Goal: Entertainment & Leisure: Browse casually

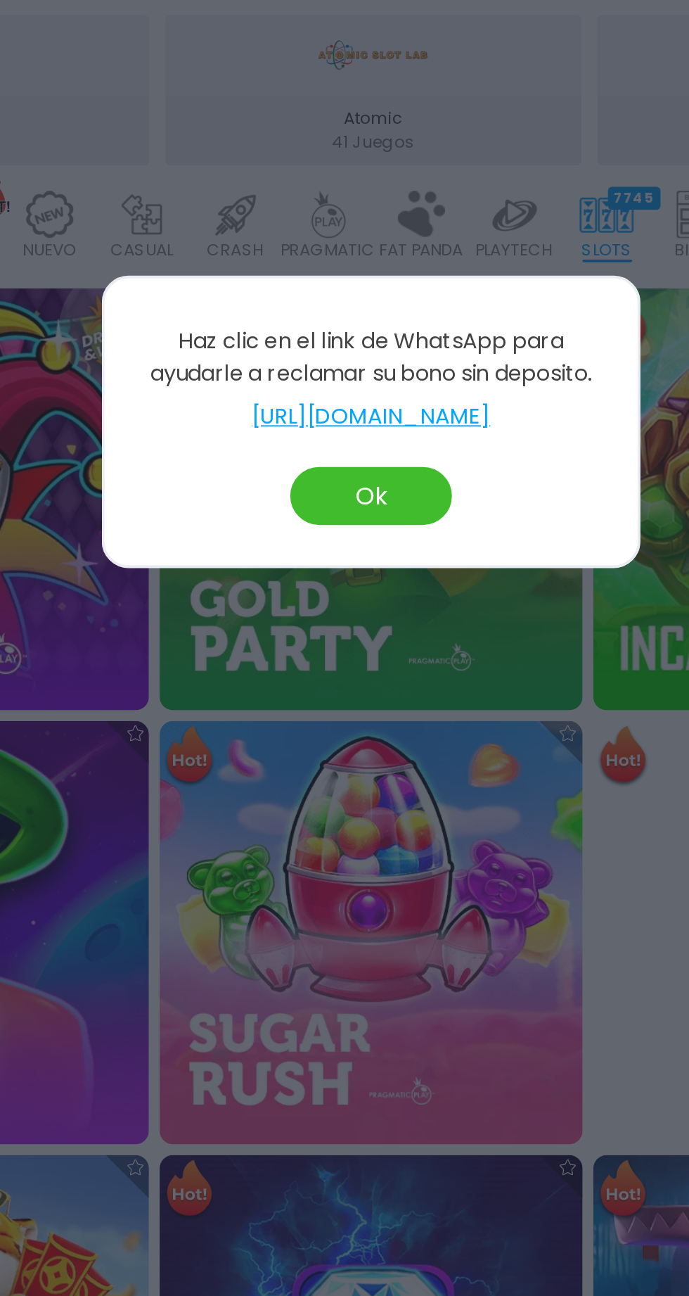
click at [253, 645] on link "https://wa.me/message/JOD2DCIQHYM4E1" at bounding box center [344, 645] width 250 height 17
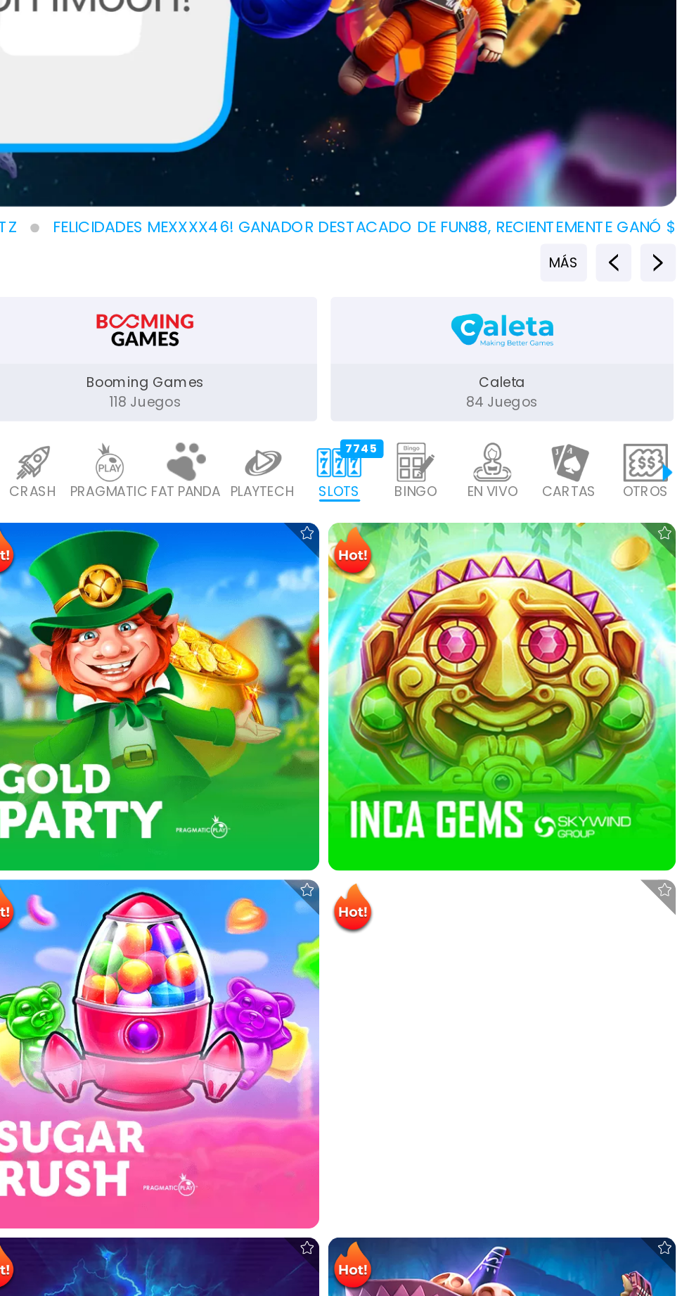
scroll to position [153, 0]
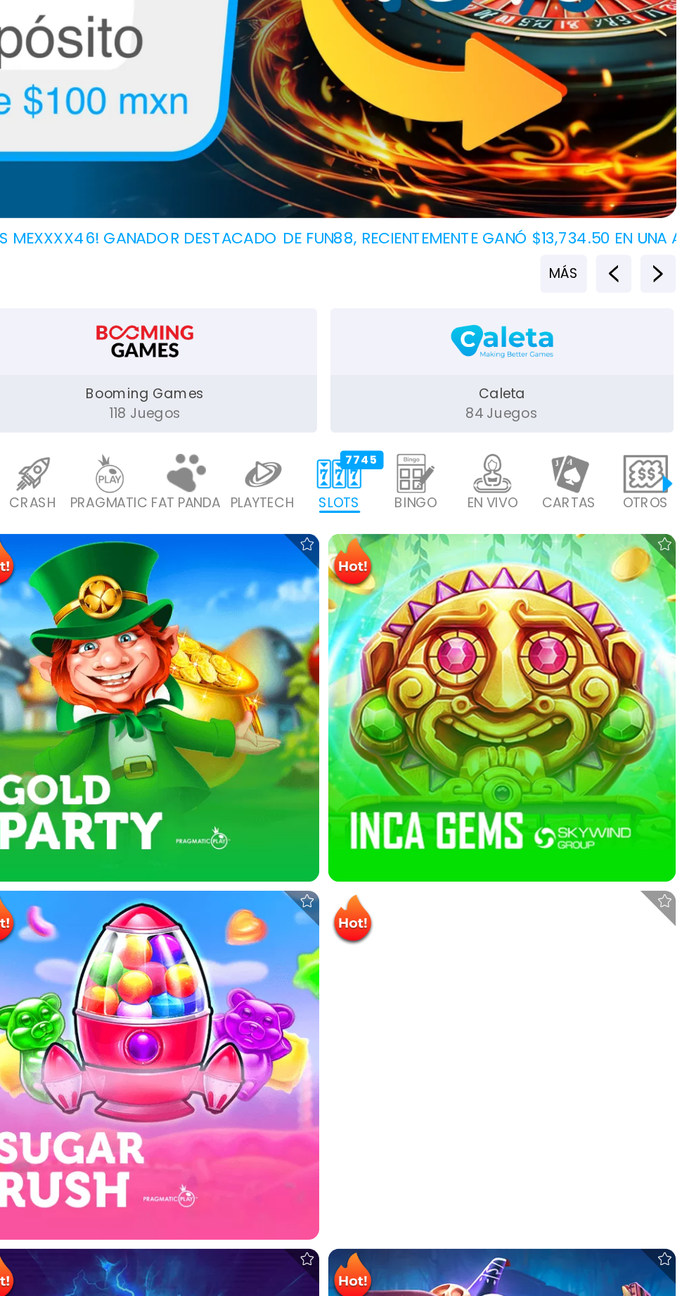
click at [599, 532] on img at bounding box center [571, 536] width 220 height 220
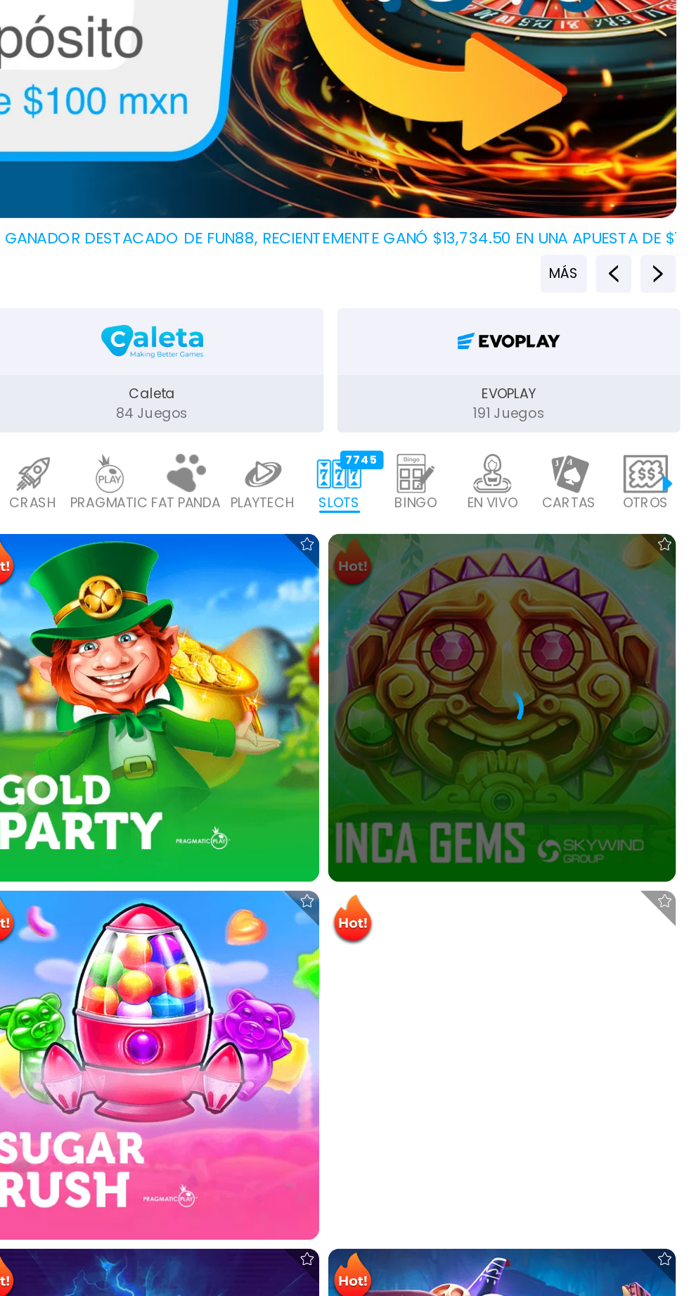
scroll to position [0, 0]
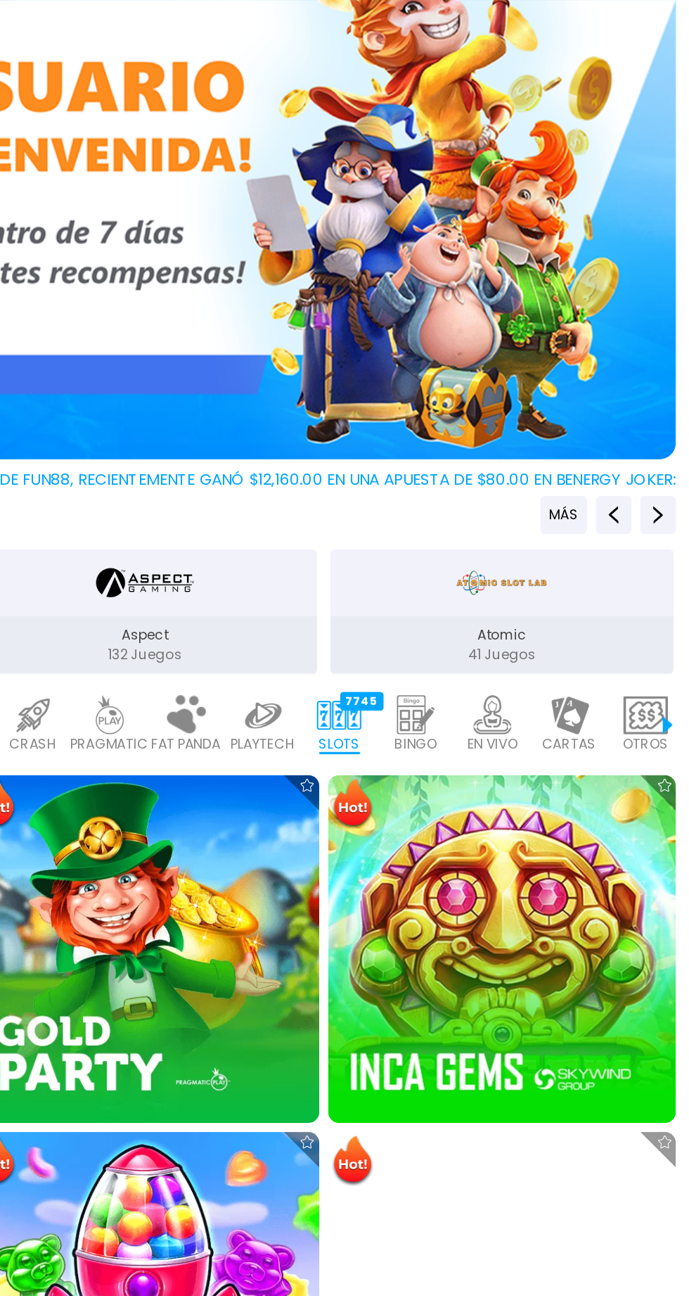
scroll to position [0, 51]
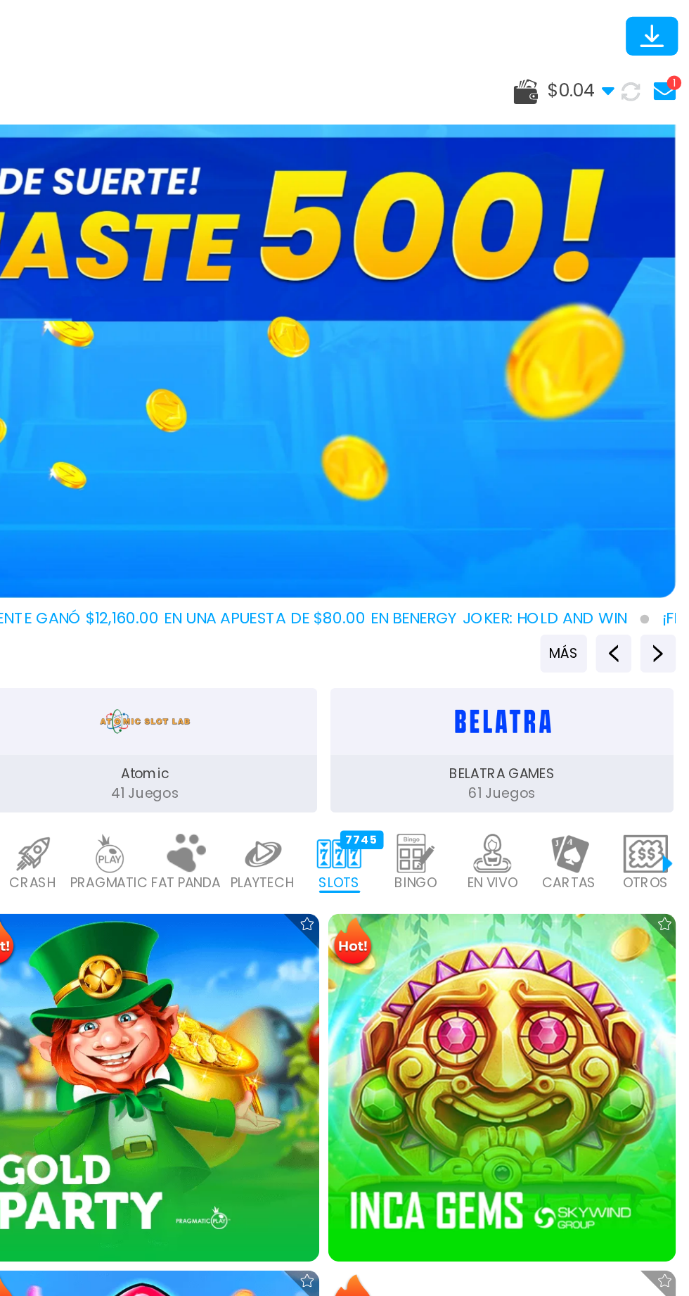
click at [679, 51] on div "1" at bounding box center [679, 52] width 9 height 9
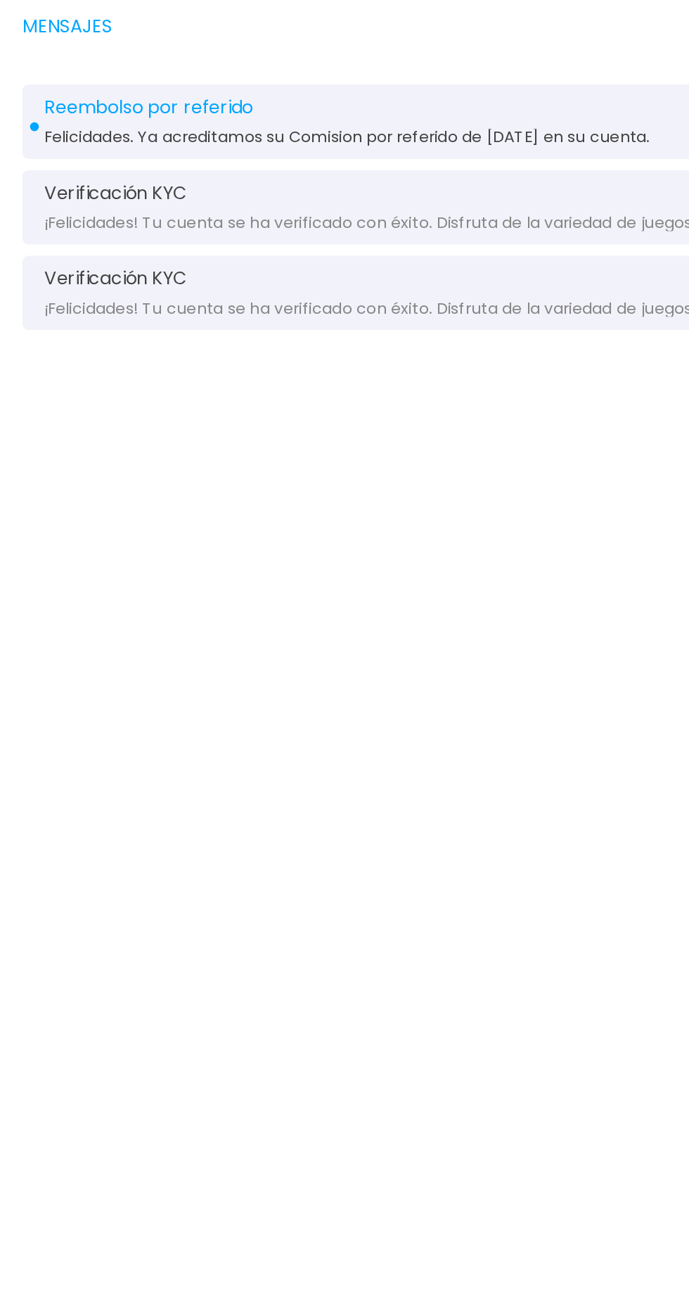
click at [198, 89] on span "Felicidades. Ya acreditamos su Comision por referido de [DATE] en su cuenta." at bounding box center [219, 87] width 383 height 11
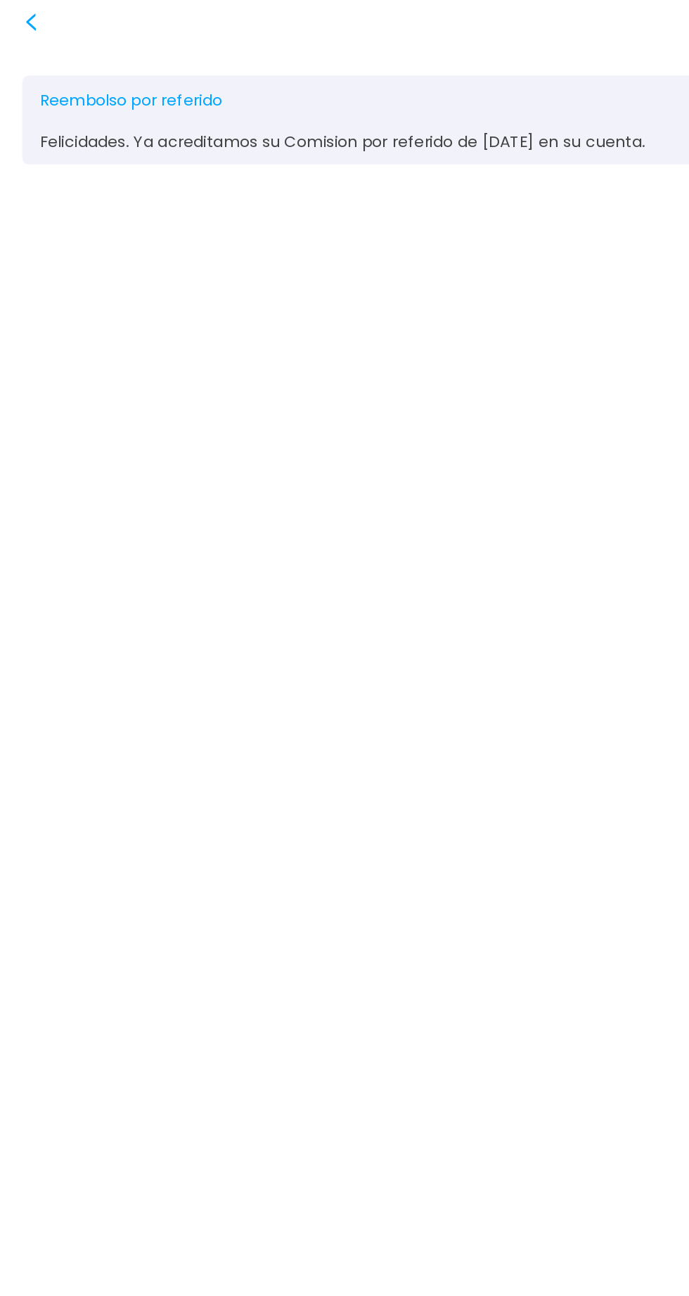
click at [204, 79] on div "Reembolso por referido [DATE] 01:17:23 Felicidades. Ya acreditamos su Comision …" at bounding box center [344, 76] width 661 height 56
click at [19, 9] on icon at bounding box center [19, 13] width 11 height 11
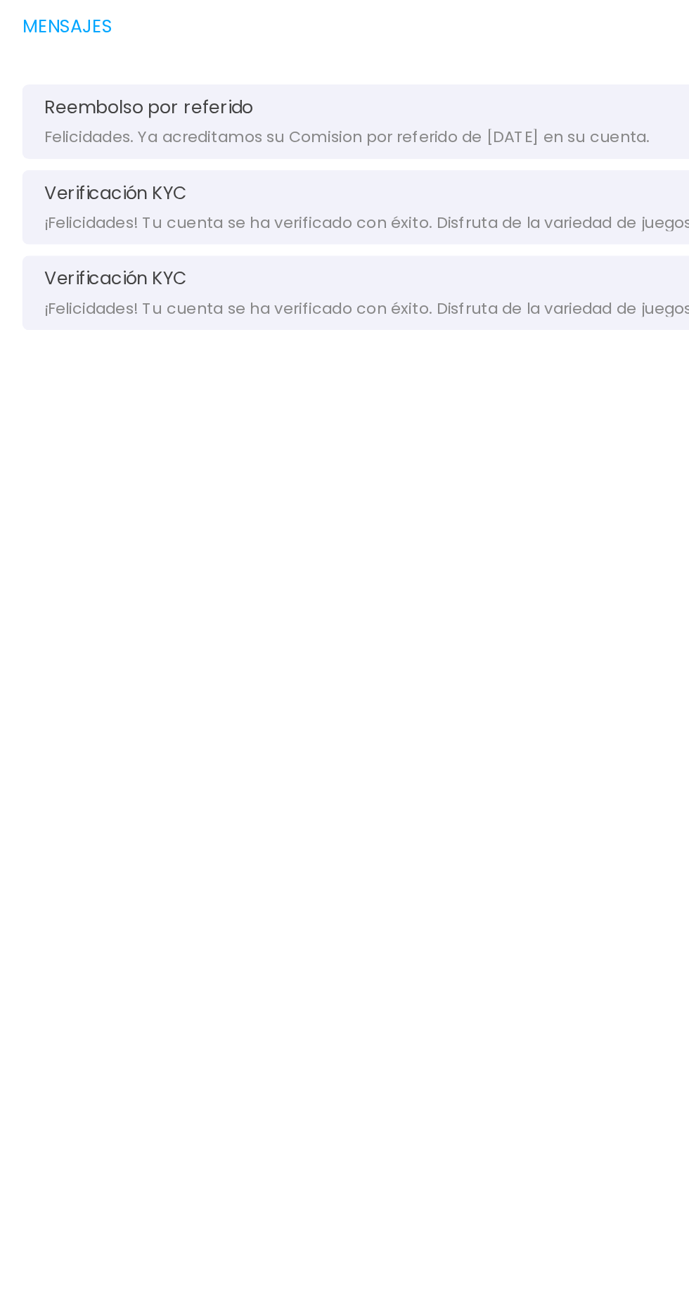
click at [76, 63] on span "Reembolso por referido" at bounding box center [94, 68] width 132 height 13
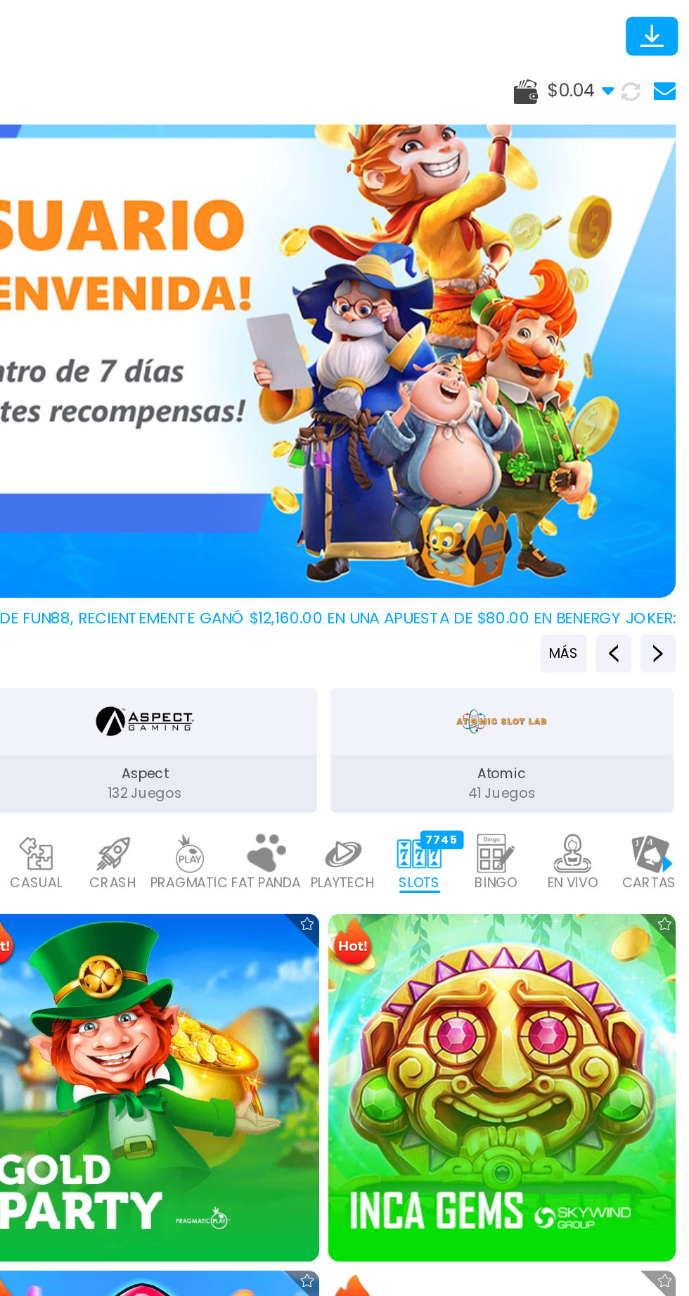
scroll to position [0, 51]
